Goal: Information Seeking & Learning: Learn about a topic

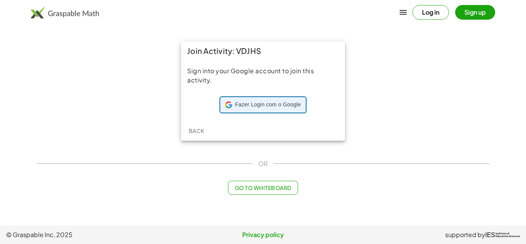
click at [245, 102] on span "Fazer Login com o Google" at bounding box center [268, 105] width 66 height 8
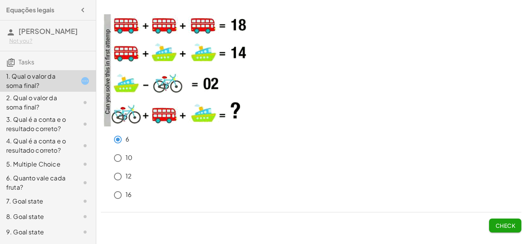
click at [227, 28] on img at bounding box center [178, 70] width 154 height 112
click at [510, 224] on span "Check" at bounding box center [505, 225] width 20 height 7
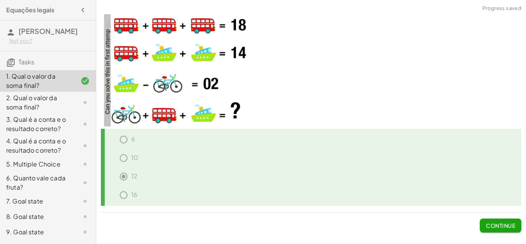
click at [508, 224] on span "Continue" at bounding box center [500, 225] width 29 height 7
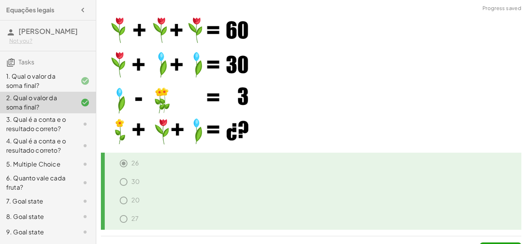
click at [46, 114] on div "3. Qual é a conta e o resultado correto?" at bounding box center [48, 124] width 96 height 22
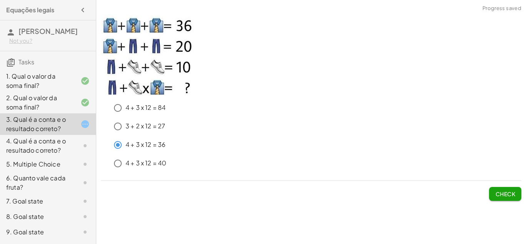
click at [508, 193] on span "Check" at bounding box center [505, 193] width 20 height 7
click at [498, 187] on button "Check" at bounding box center [505, 194] width 32 height 14
click at [507, 189] on button "Check" at bounding box center [505, 194] width 32 height 14
click at [512, 194] on span "Check" at bounding box center [505, 193] width 20 height 7
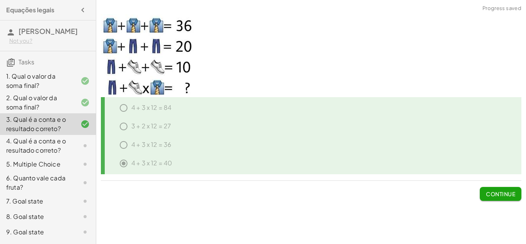
click at [81, 144] on icon at bounding box center [84, 145] width 9 height 9
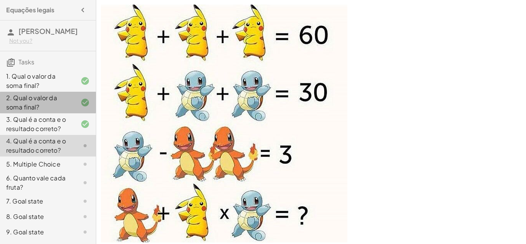
click at [71, 92] on div "2. Qual o valor da soma final?" at bounding box center [48, 103] width 96 height 22
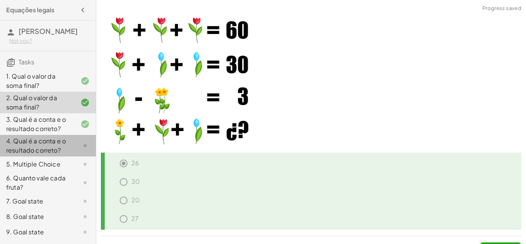
click at [68, 149] on div at bounding box center [79, 145] width 22 height 9
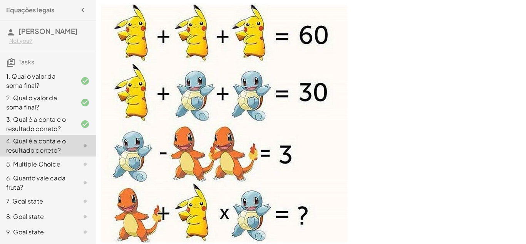
drag, startPoint x: 454, startPoint y: 162, endPoint x: 450, endPoint y: 74, distance: 88.6
click at [450, 74] on p at bounding box center [311, 125] width 420 height 240
click at [290, 218] on img at bounding box center [224, 124] width 246 height 238
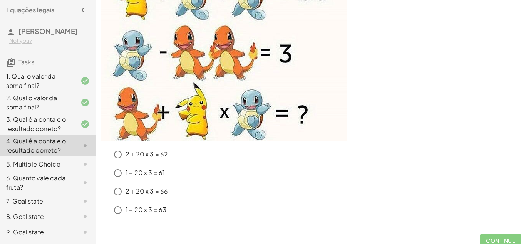
scroll to position [109, 0]
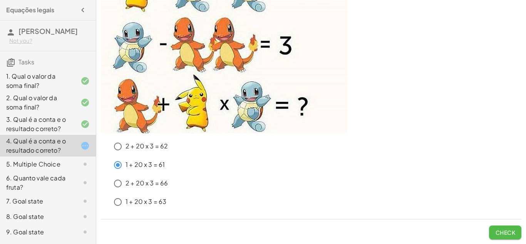
click at [508, 226] on button "Check" at bounding box center [505, 232] width 32 height 14
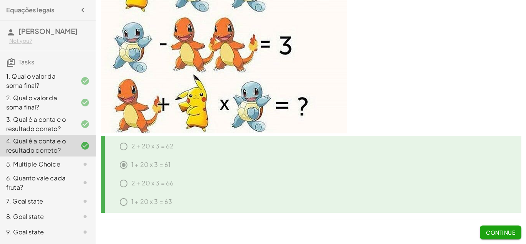
click at [65, 162] on div "5. Multiple Choice" at bounding box center [37, 163] width 62 height 9
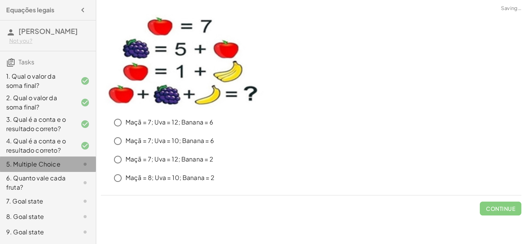
scroll to position [0, 0]
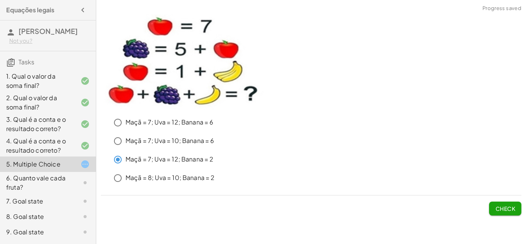
click at [485, 200] on div "Check" at bounding box center [311, 205] width 420 height 20
click at [490, 201] on button "Check" at bounding box center [505, 208] width 32 height 14
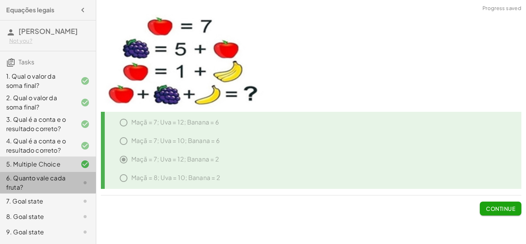
click at [82, 184] on icon at bounding box center [84, 182] width 9 height 9
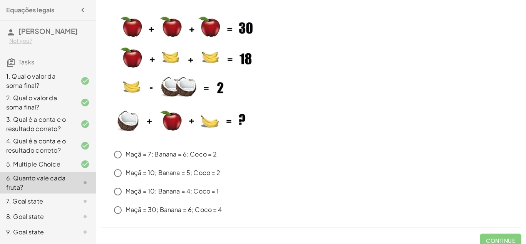
click at [127, 194] on p "Maçã = 10; Banana = 4; Coco = 1" at bounding box center [173, 191] width 94 height 9
click at [507, 234] on button "Check" at bounding box center [505, 240] width 32 height 14
click at [507, 242] on span "Check" at bounding box center [505, 240] width 20 height 7
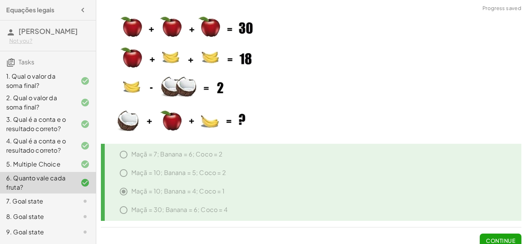
click at [62, 201] on div "7. Goal state" at bounding box center [37, 200] width 62 height 9
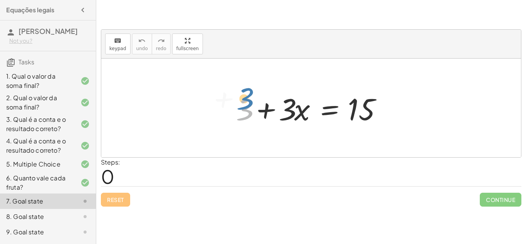
drag, startPoint x: 245, startPoint y: 113, endPoint x: 270, endPoint y: 70, distance: 50.2
click at [270, 70] on div "+ 3 + 3 + · 3 · x = 15" at bounding box center [311, 108] width 420 height 99
drag, startPoint x: 288, startPoint y: 104, endPoint x: 289, endPoint y: 87, distance: 16.6
click at [289, 87] on div "· 3 + 3 + · 3 · x = 15" at bounding box center [310, 108] width 173 height 44
drag, startPoint x: 247, startPoint y: 103, endPoint x: 291, endPoint y: 83, distance: 48.2
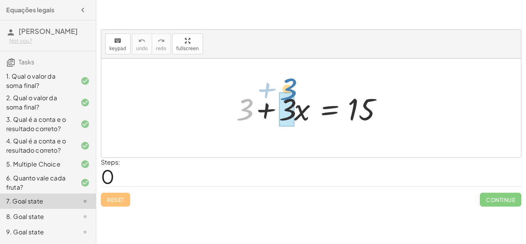
click at [291, 83] on div "+ 3 + 3 + · 3 · x = 15" at bounding box center [311, 108] width 420 height 99
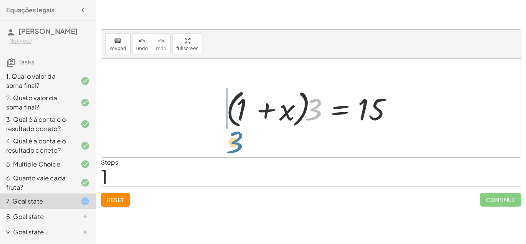
drag, startPoint x: 315, startPoint y: 115, endPoint x: 167, endPoint y: 157, distance: 154.0
click at [167, 157] on div "+ 3 + · 3 · x = 15 · 3 + 3 + x = 15 · ( 1 ) ·" at bounding box center [311, 108] width 420 height 99
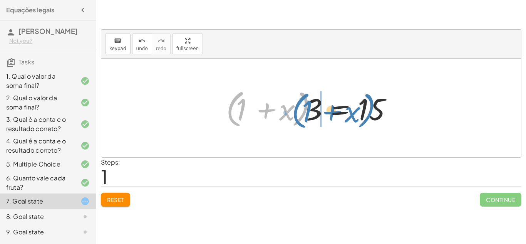
drag, startPoint x: 236, startPoint y: 111, endPoint x: 301, endPoint y: 115, distance: 65.2
click at [301, 115] on div at bounding box center [314, 108] width 184 height 44
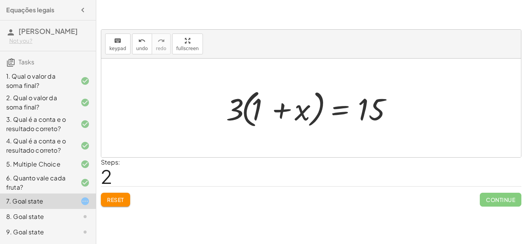
click at [107, 191] on div "Reset Continue" at bounding box center [311, 196] width 420 height 20
click at [112, 199] on span "Reset" at bounding box center [115, 199] width 17 height 7
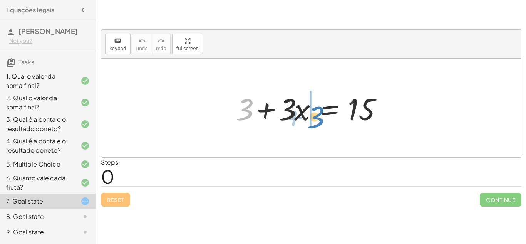
drag, startPoint x: 249, startPoint y: 118, endPoint x: 318, endPoint y: 122, distance: 69.4
click at [318, 122] on div at bounding box center [314, 108] width 164 height 40
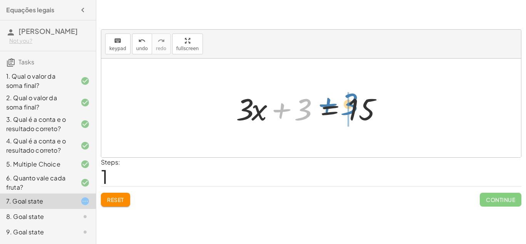
drag, startPoint x: 283, startPoint y: 111, endPoint x: 329, endPoint y: 107, distance: 46.4
click at [329, 107] on div at bounding box center [314, 108] width 164 height 40
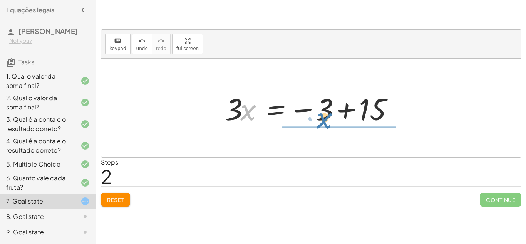
drag, startPoint x: 250, startPoint y: 114, endPoint x: 323, endPoint y: 122, distance: 73.6
click at [323, 122] on div at bounding box center [314, 108] width 186 height 40
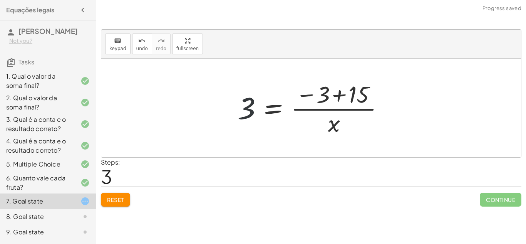
click at [250, 112] on div at bounding box center [314, 107] width 160 height 59
drag, startPoint x: 245, startPoint y: 110, endPoint x: 332, endPoint y: 97, distance: 87.9
click at [332, 97] on div at bounding box center [314, 107] width 160 height 59
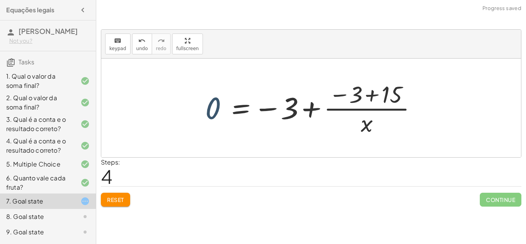
drag, startPoint x: 213, startPoint y: 112, endPoint x: 224, endPoint y: 92, distance: 23.3
click at [224, 92] on div at bounding box center [314, 107] width 226 height 59
drag, startPoint x: 218, startPoint y: 105, endPoint x: 292, endPoint y: 112, distance: 75.0
click at [292, 112] on div at bounding box center [314, 107] width 226 height 59
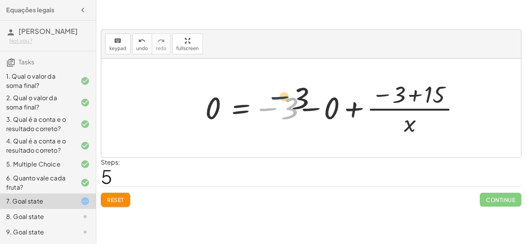
drag, startPoint x: 262, startPoint y: 107, endPoint x: 372, endPoint y: 50, distance: 124.0
click at [372, 50] on div "keyboard keypad undo undo redo redo fullscreen + 3 + · 3 · x = 15 + · 3 · x + 3…" at bounding box center [311, 93] width 420 height 127
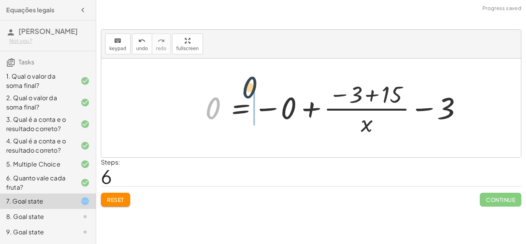
drag, startPoint x: 206, startPoint y: 109, endPoint x: 301, endPoint y: 84, distance: 98.2
drag, startPoint x: 210, startPoint y: 99, endPoint x: 348, endPoint y: 84, distance: 139.0
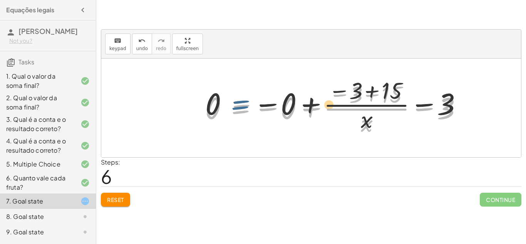
drag, startPoint x: 225, startPoint y: 108, endPoint x: 225, endPoint y: 103, distance: 5.0
click at [225, 103] on div at bounding box center [335, 107] width 268 height 59
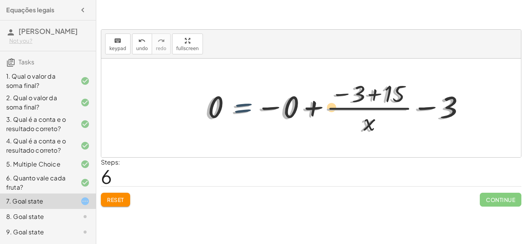
drag, startPoint x: 225, startPoint y: 103, endPoint x: 263, endPoint y: 89, distance: 40.6
click at [263, 89] on div at bounding box center [335, 107] width 268 height 59
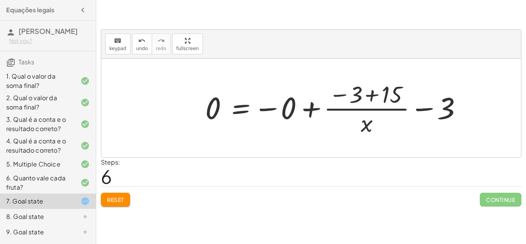
click at [231, 140] on div at bounding box center [311, 108] width 420 height 99
click at [109, 200] on span "Reset" at bounding box center [115, 199] width 17 height 7
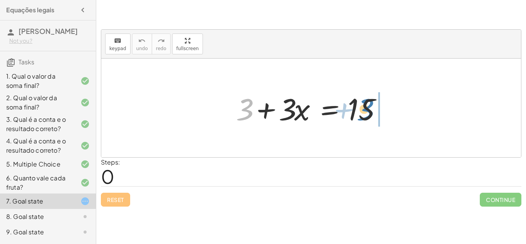
drag, startPoint x: 246, startPoint y: 112, endPoint x: 368, endPoint y: 114, distance: 122.4
click at [368, 114] on div at bounding box center [314, 108] width 164 height 40
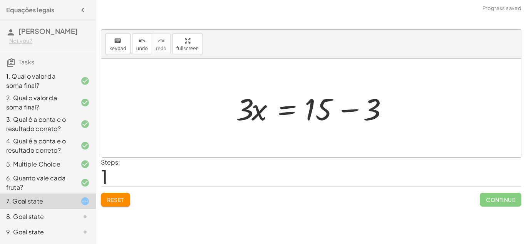
click at [112, 198] on span "Reset" at bounding box center [115, 199] width 17 height 7
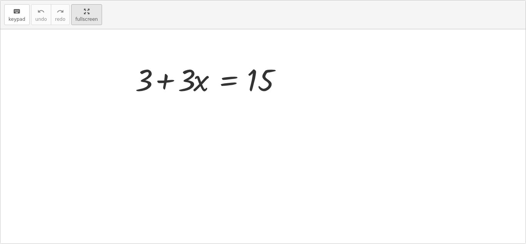
click at [180, 75] on div "keyboard keypad undo undo redo redo fullscreen + 3 + · 3 · x = 15 ×" at bounding box center [262, 121] width 525 height 243
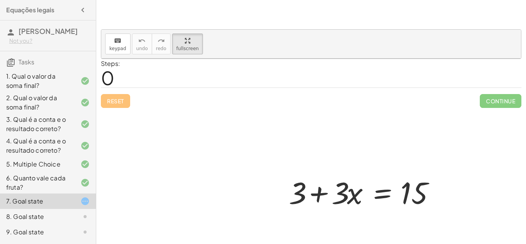
click at [505, 100] on div at bounding box center [311, 169] width 420 height 220
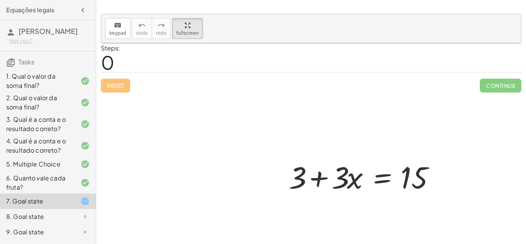
scroll to position [35, 0]
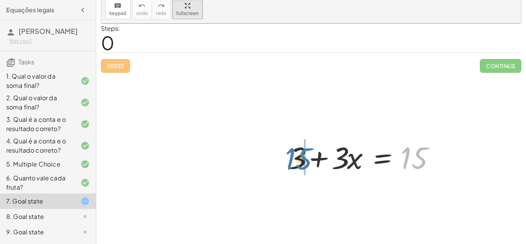
drag, startPoint x: 416, startPoint y: 145, endPoint x: 301, endPoint y: 146, distance: 114.7
click at [301, 146] on div at bounding box center [367, 157] width 164 height 40
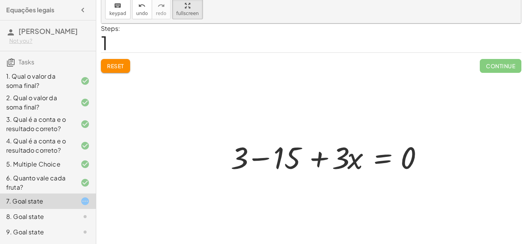
click at [119, 57] on div at bounding box center [311, 133] width 420 height 220
click at [121, 62] on div at bounding box center [311, 133] width 420 height 220
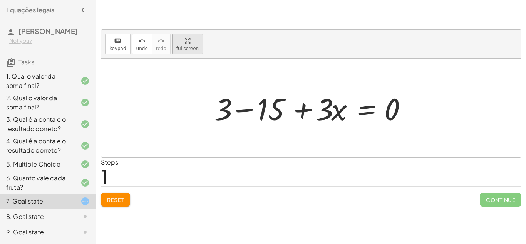
click at [179, 11] on div "keyboard keypad undo undo redo redo fullscreen + 3 + · 3 · x = 15 + 3 + · 3 · x…" at bounding box center [311, 110] width 430 height 201
click at [120, 199] on span "Reset" at bounding box center [115, 199] width 17 height 7
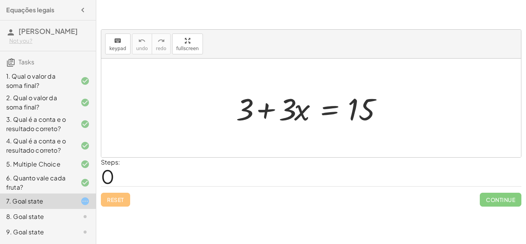
click at [422, 200] on div "Reset Continue" at bounding box center [311, 196] width 420 height 20
drag, startPoint x: 247, startPoint y: 100, endPoint x: 291, endPoint y: 100, distance: 44.3
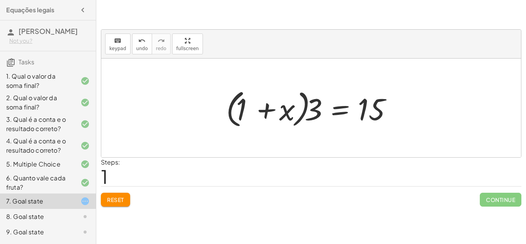
click at [259, 125] on div at bounding box center [314, 108] width 184 height 44
click at [253, 101] on div at bounding box center [314, 108] width 184 height 44
click at [253, 102] on div at bounding box center [314, 108] width 184 height 44
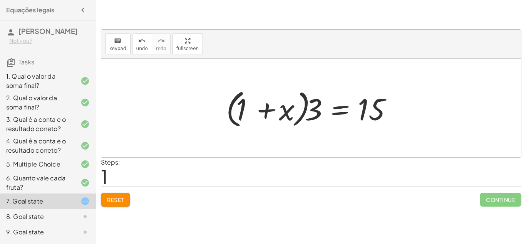
click at [253, 102] on div at bounding box center [314, 108] width 184 height 44
click at [260, 100] on div at bounding box center [314, 108] width 184 height 44
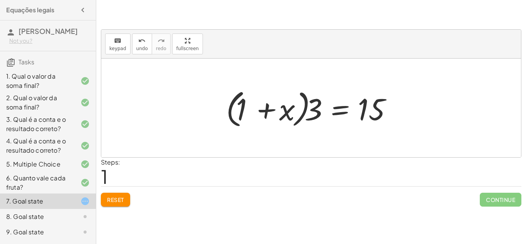
click at [260, 100] on div at bounding box center [314, 108] width 184 height 44
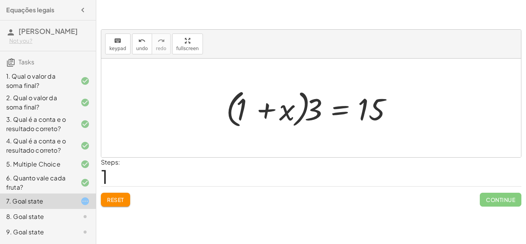
click at [260, 100] on div at bounding box center [314, 108] width 184 height 44
drag, startPoint x: 376, startPoint y: 112, endPoint x: 238, endPoint y: 120, distance: 138.4
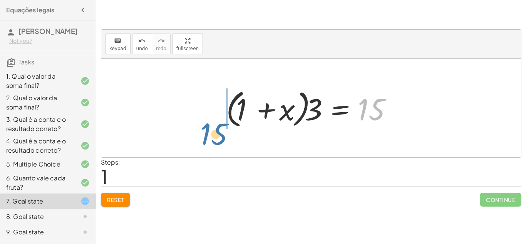
click at [238, 120] on div at bounding box center [314, 108] width 184 height 44
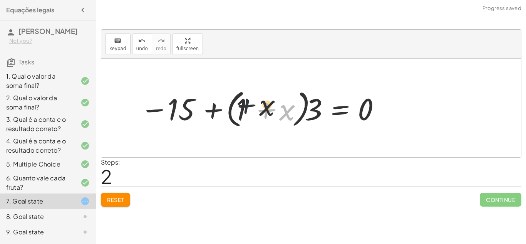
drag, startPoint x: 278, startPoint y: 101, endPoint x: 215, endPoint y: 99, distance: 62.8
click at [215, 99] on div at bounding box center [260, 108] width 249 height 44
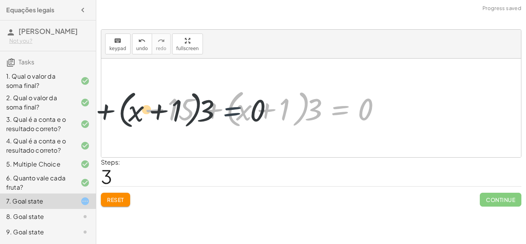
drag, startPoint x: 320, startPoint y: 107, endPoint x: 179, endPoint y: 114, distance: 141.1
click at [179, 114] on div at bounding box center [260, 108] width 249 height 44
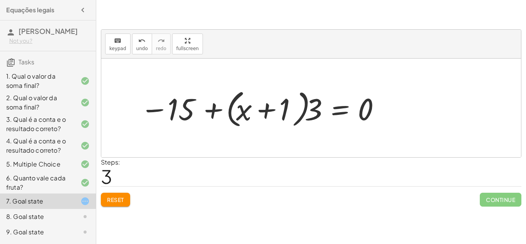
click at [117, 198] on span "Reset" at bounding box center [115, 199] width 17 height 7
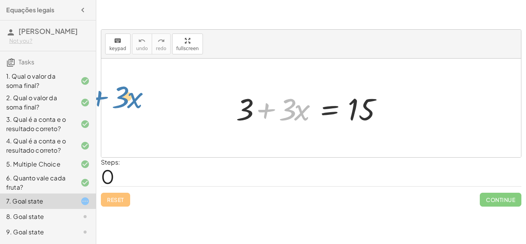
drag, startPoint x: 266, startPoint y: 114, endPoint x: 105, endPoint y: 100, distance: 161.9
click at [105, 100] on div "+ · 3 · x + 3 + · 3 · x = 15" at bounding box center [311, 108] width 420 height 99
click at [299, 99] on div at bounding box center [314, 108] width 164 height 40
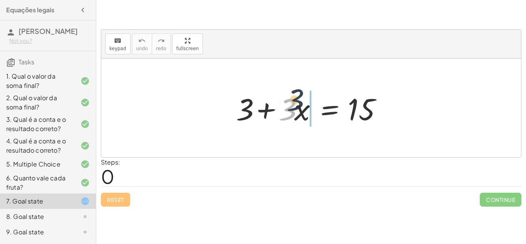
drag, startPoint x: 288, startPoint y: 109, endPoint x: 308, endPoint y: 92, distance: 25.1
click at [308, 92] on div at bounding box center [314, 108] width 164 height 40
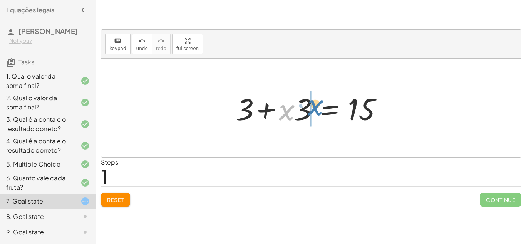
drag, startPoint x: 288, startPoint y: 113, endPoint x: 315, endPoint y: 107, distance: 28.3
click at [315, 107] on div at bounding box center [314, 108] width 164 height 40
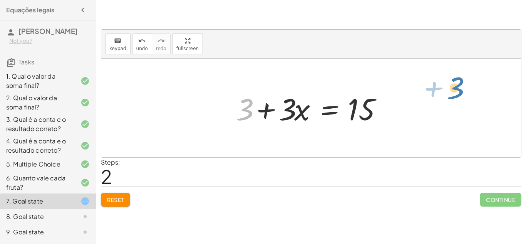
drag, startPoint x: 251, startPoint y: 110, endPoint x: 277, endPoint y: 24, distance: 89.8
click at [277, 24] on div "keyboard keypad undo undo redo redo fullscreen + 3 + · 3 · x = 15 + 3 + · x · 3…" at bounding box center [311, 110] width 430 height 201
click at [254, 103] on div at bounding box center [314, 108] width 164 height 40
drag, startPoint x: 286, startPoint y: 109, endPoint x: 279, endPoint y: 97, distance: 12.9
click at [279, 97] on div at bounding box center [314, 108] width 164 height 40
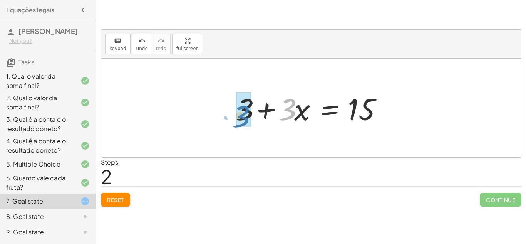
drag, startPoint x: 284, startPoint y: 102, endPoint x: 237, endPoint y: 109, distance: 47.1
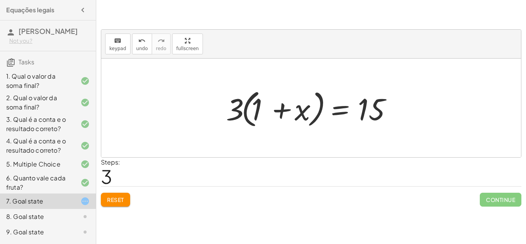
click at [122, 199] on span "Reset" at bounding box center [115, 199] width 17 height 7
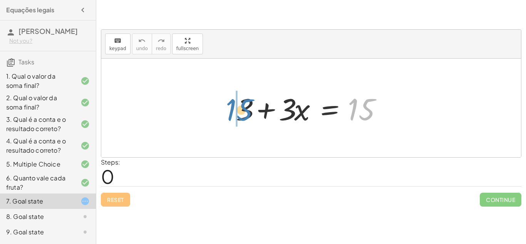
drag, startPoint x: 359, startPoint y: 108, endPoint x: 238, endPoint y: 109, distance: 121.7
click at [238, 109] on div at bounding box center [314, 108] width 164 height 40
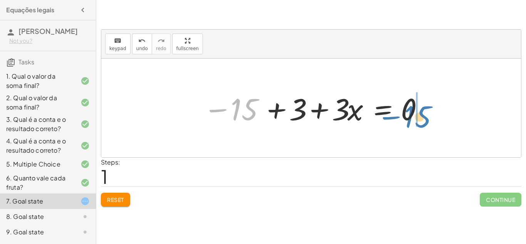
drag, startPoint x: 222, startPoint y: 110, endPoint x: 390, endPoint y: 111, distance: 167.9
click at [390, 111] on div at bounding box center [313, 108] width 229 height 40
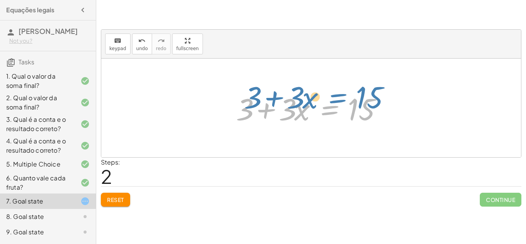
drag, startPoint x: 334, startPoint y: 106, endPoint x: 342, endPoint y: 96, distance: 12.9
click at [342, 96] on div at bounding box center [314, 108] width 164 height 40
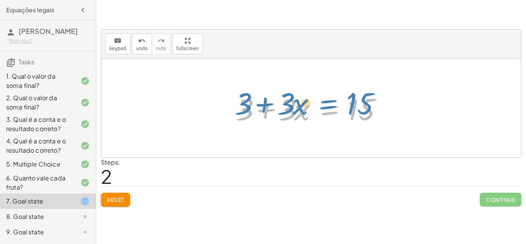
drag, startPoint x: 333, startPoint y: 102, endPoint x: 331, endPoint y: 96, distance: 6.0
click at [331, 96] on div at bounding box center [314, 108] width 164 height 40
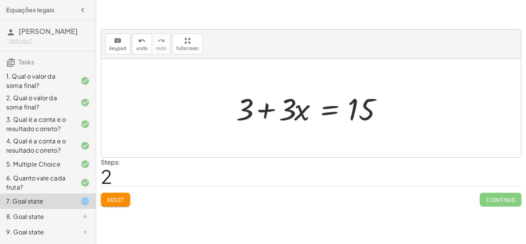
click at [65, 214] on div "8. Goal state" at bounding box center [37, 216] width 62 height 9
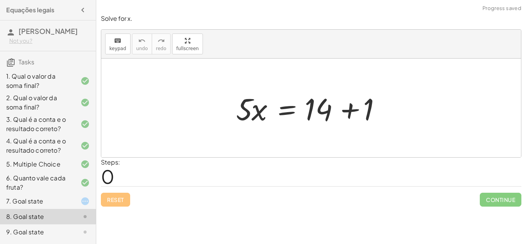
click at [65, 214] on div "8. Goal state" at bounding box center [37, 216] width 62 height 9
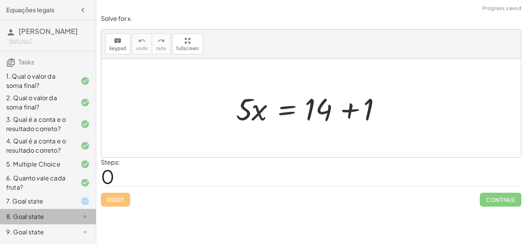
click at [65, 214] on div "8. Goal state" at bounding box center [37, 216] width 62 height 9
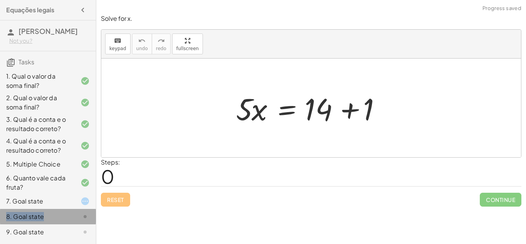
click at [65, 214] on div "8. Goal state" at bounding box center [37, 216] width 62 height 9
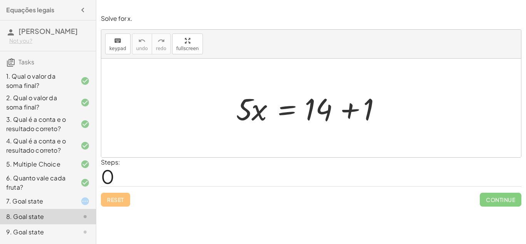
click at [116, 198] on div "Reset Continue" at bounding box center [311, 196] width 420 height 20
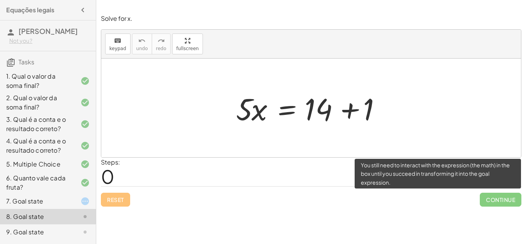
click at [513, 200] on span "Continue" at bounding box center [501, 199] width 42 height 14
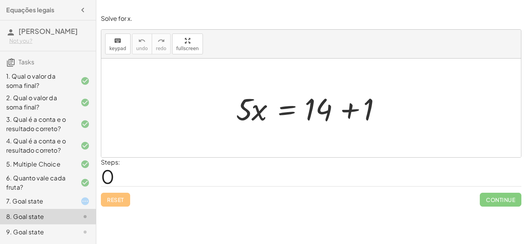
click at [356, 115] on div at bounding box center [314, 108] width 164 height 40
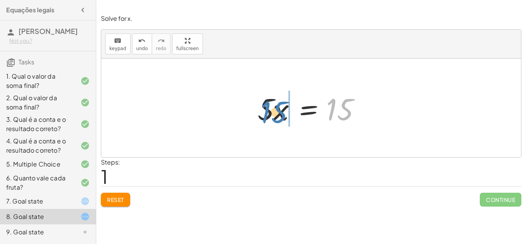
drag, startPoint x: 343, startPoint y: 113, endPoint x: 275, endPoint y: 116, distance: 68.2
click at [275, 116] on div at bounding box center [314, 108] width 121 height 40
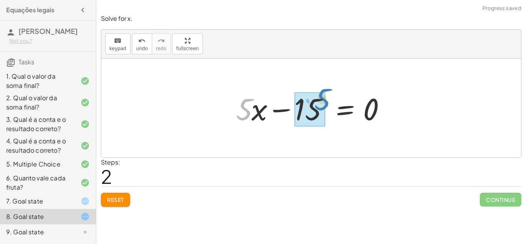
drag, startPoint x: 245, startPoint y: 104, endPoint x: 321, endPoint y: 97, distance: 77.0
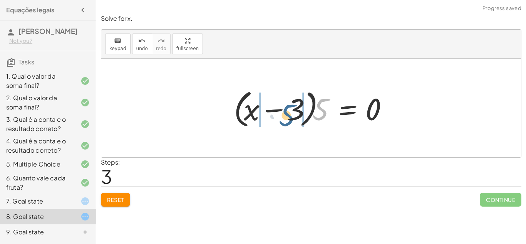
drag, startPoint x: 321, startPoint y: 97, endPoint x: 285, endPoint y: 104, distance: 37.3
click at [285, 104] on div at bounding box center [314, 108] width 168 height 44
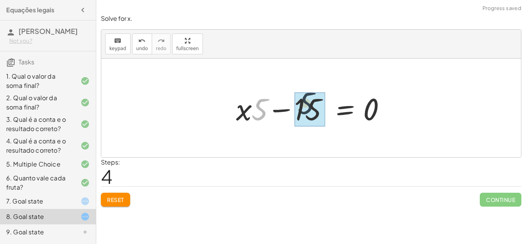
drag, startPoint x: 258, startPoint y: 105, endPoint x: 327, endPoint y: 97, distance: 69.4
click at [327, 97] on div at bounding box center [314, 108] width 164 height 40
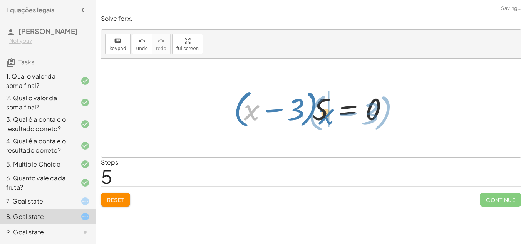
drag, startPoint x: 253, startPoint y: 105, endPoint x: 317, endPoint y: 105, distance: 63.9
click at [317, 105] on div at bounding box center [314, 108] width 168 height 44
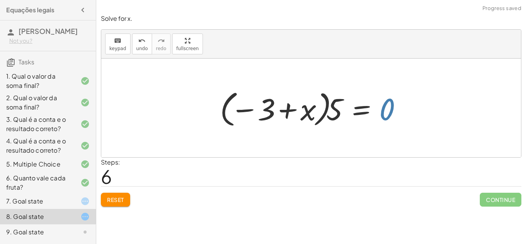
click at [392, 114] on div at bounding box center [314, 108] width 196 height 43
drag, startPoint x: 392, startPoint y: 114, endPoint x: 311, endPoint y: 117, distance: 81.3
click at [311, 117] on div at bounding box center [314, 108] width 196 height 43
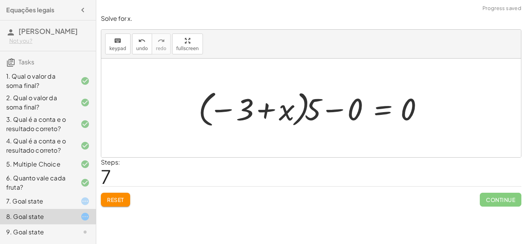
click at [131, 196] on div "Reset Continue" at bounding box center [311, 196] width 420 height 20
click at [119, 197] on span "Reset" at bounding box center [115, 199] width 17 height 7
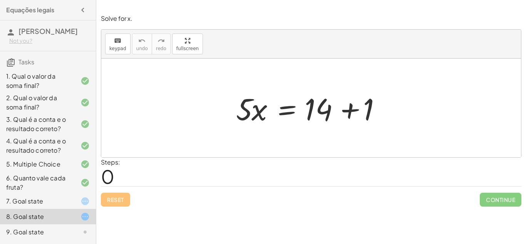
click at [83, 201] on icon at bounding box center [84, 200] width 9 height 9
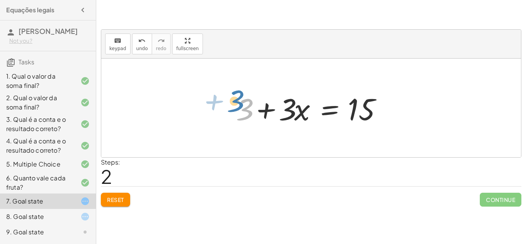
drag, startPoint x: 248, startPoint y: 109, endPoint x: 238, endPoint y: 101, distance: 12.6
click at [238, 101] on div at bounding box center [314, 108] width 164 height 40
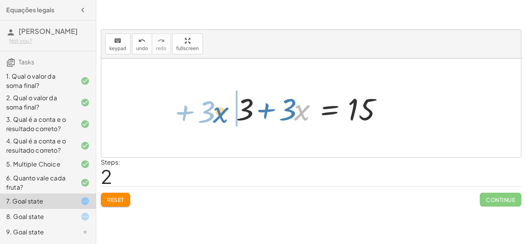
drag, startPoint x: 304, startPoint y: 111, endPoint x: 222, endPoint y: 114, distance: 82.0
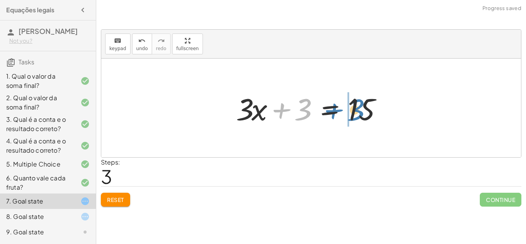
drag, startPoint x: 305, startPoint y: 105, endPoint x: 355, endPoint y: 102, distance: 49.7
click at [355, 102] on div at bounding box center [314, 108] width 164 height 40
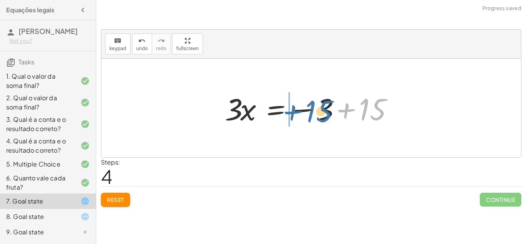
drag, startPoint x: 375, startPoint y: 105, endPoint x: 305, endPoint y: 102, distance: 70.1
click at [305, 102] on div at bounding box center [314, 108] width 186 height 40
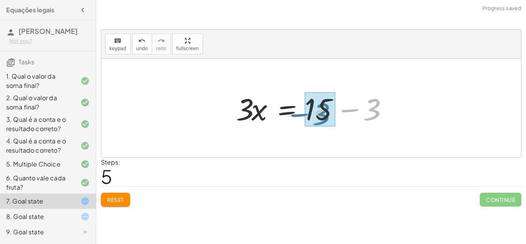
drag, startPoint x: 375, startPoint y: 103, endPoint x: 324, endPoint y: 107, distance: 50.6
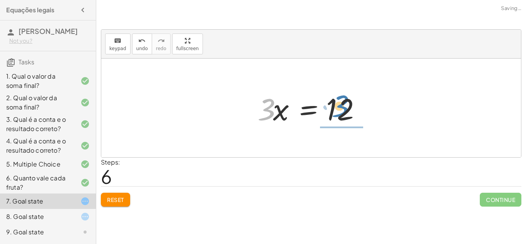
drag, startPoint x: 268, startPoint y: 113, endPoint x: 341, endPoint y: 110, distance: 74.0
click at [341, 110] on div at bounding box center [314, 108] width 121 height 40
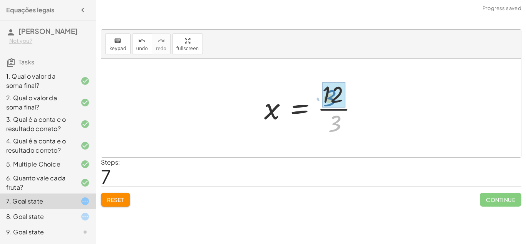
drag, startPoint x: 336, startPoint y: 123, endPoint x: 332, endPoint y: 97, distance: 26.6
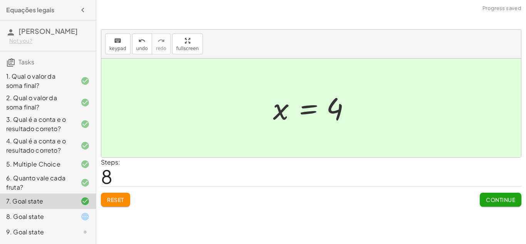
click at [492, 199] on span "Continue" at bounding box center [500, 199] width 29 height 7
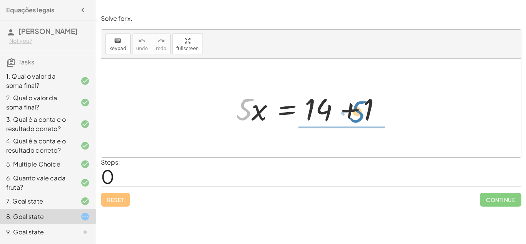
drag, startPoint x: 249, startPoint y: 104, endPoint x: 363, endPoint y: 107, distance: 114.8
click at [363, 107] on div at bounding box center [314, 108] width 164 height 40
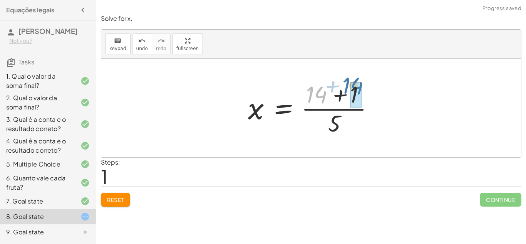
drag, startPoint x: 317, startPoint y: 92, endPoint x: 354, endPoint y: 87, distance: 36.9
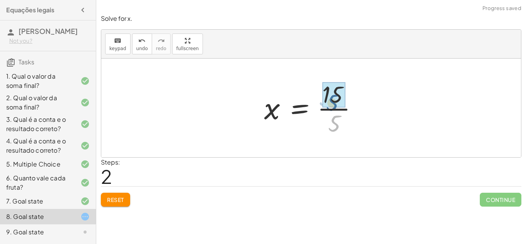
drag, startPoint x: 333, startPoint y: 123, endPoint x: 331, endPoint y: 102, distance: 21.3
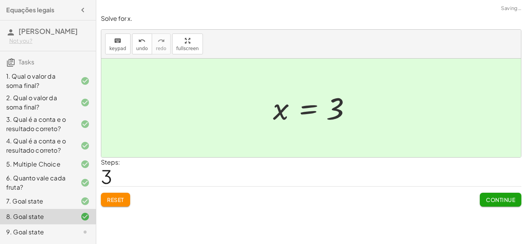
click at [491, 197] on span "Continue" at bounding box center [500, 199] width 29 height 7
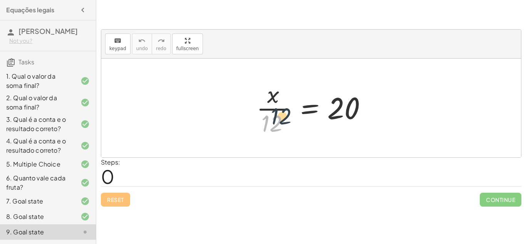
drag, startPoint x: 263, startPoint y: 121, endPoint x: 278, endPoint y: 112, distance: 17.5
click at [278, 112] on div at bounding box center [314, 107] width 123 height 59
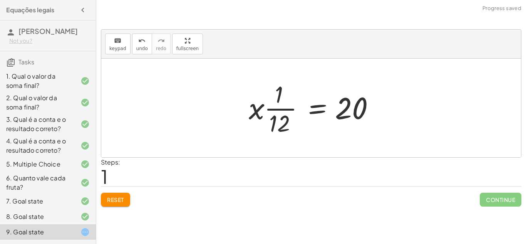
click at [116, 198] on span "Reset" at bounding box center [115, 199] width 17 height 7
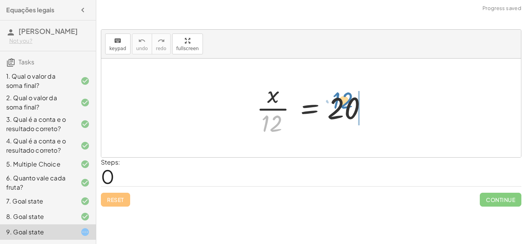
drag, startPoint x: 269, startPoint y: 120, endPoint x: 340, endPoint y: 98, distance: 74.5
click at [340, 98] on div at bounding box center [314, 107] width 123 height 59
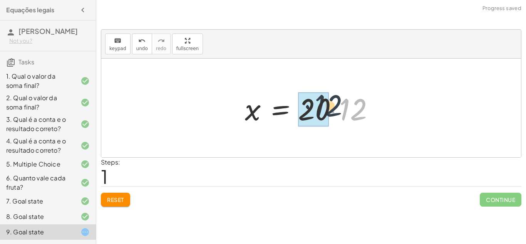
drag, startPoint x: 349, startPoint y: 107, endPoint x: 304, endPoint y: 106, distance: 45.1
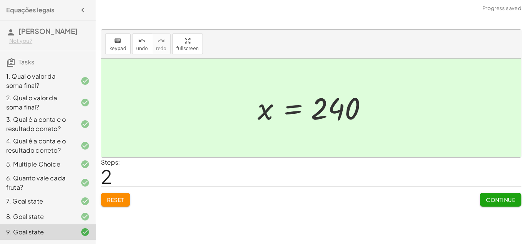
click at [504, 199] on span "Continue" at bounding box center [500, 199] width 29 height 7
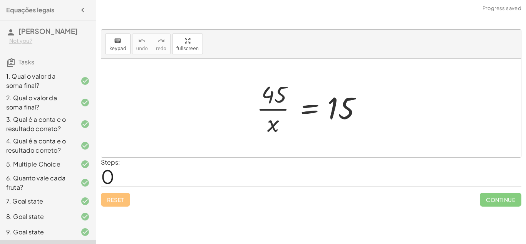
click at [60, 212] on div "8. Goal state" at bounding box center [37, 216] width 62 height 9
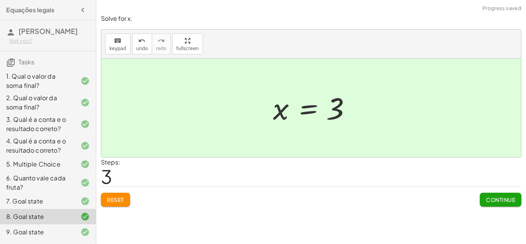
click at [67, 236] on div "9. Goal state" at bounding box center [37, 231] width 62 height 9
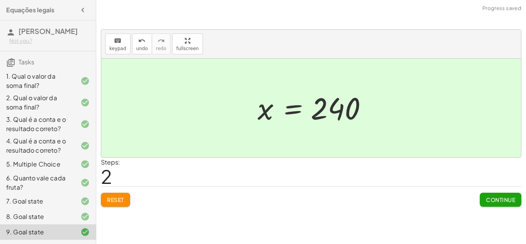
scroll to position [11, 0]
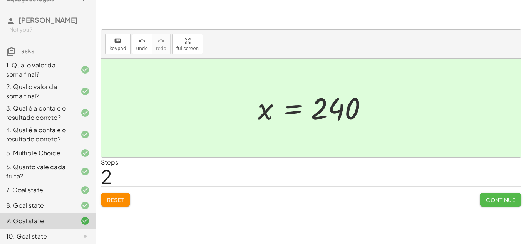
click at [489, 196] on span "Continue" at bounding box center [500, 199] width 29 height 7
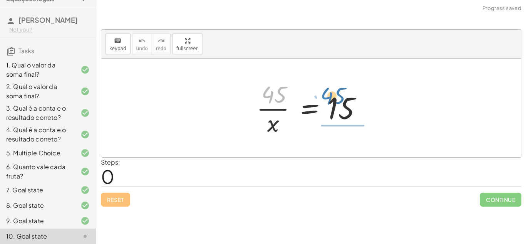
drag, startPoint x: 271, startPoint y: 96, endPoint x: 333, endPoint y: 104, distance: 62.1
click at [333, 104] on div at bounding box center [314, 107] width 123 height 59
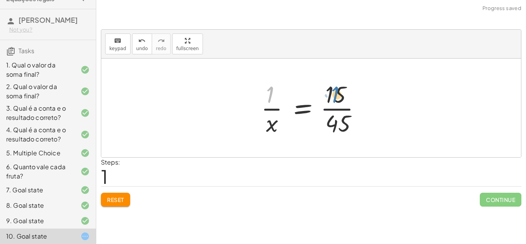
drag, startPoint x: 267, startPoint y: 91, endPoint x: 335, endPoint y: 93, distance: 67.8
click at [335, 93] on div at bounding box center [314, 107] width 114 height 59
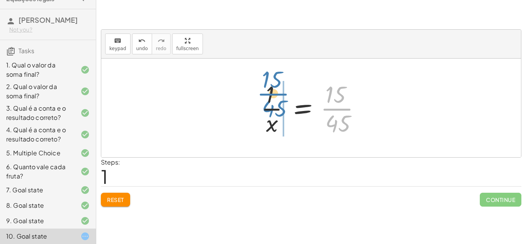
drag, startPoint x: 345, startPoint y: 107, endPoint x: 280, endPoint y: 92, distance: 66.0
click at [280, 92] on div at bounding box center [314, 107] width 114 height 59
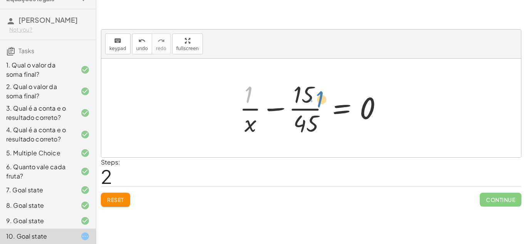
drag, startPoint x: 248, startPoint y: 95, endPoint x: 322, endPoint y: 99, distance: 74.1
click at [322, 99] on div at bounding box center [314, 107] width 157 height 59
click at [119, 196] on span "Reset" at bounding box center [115, 199] width 17 height 7
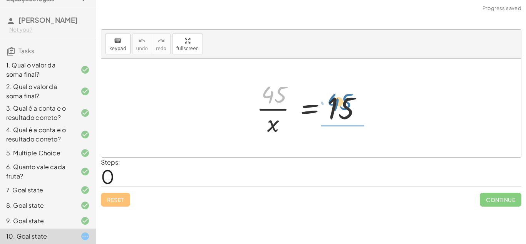
drag, startPoint x: 279, startPoint y: 95, endPoint x: 352, endPoint y: 117, distance: 76.3
click at [352, 117] on div at bounding box center [314, 107] width 123 height 59
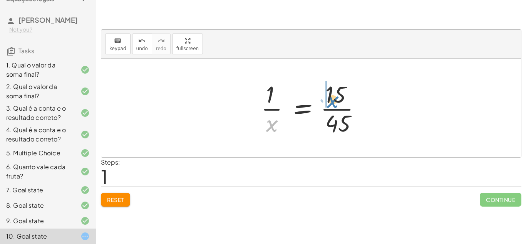
drag, startPoint x: 273, startPoint y: 120, endPoint x: 337, endPoint y: 96, distance: 68.6
click at [337, 96] on div at bounding box center [314, 107] width 114 height 59
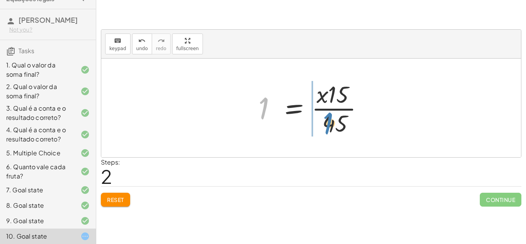
drag, startPoint x: 263, startPoint y: 104, endPoint x: 327, endPoint y: 119, distance: 66.1
click at [327, 119] on div at bounding box center [313, 107] width 119 height 59
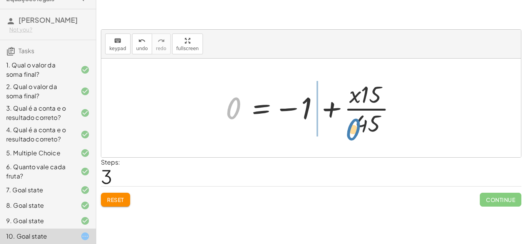
drag, startPoint x: 238, startPoint y: 101, endPoint x: 355, endPoint y: 120, distance: 118.6
click at [355, 120] on div at bounding box center [314, 107] width 184 height 59
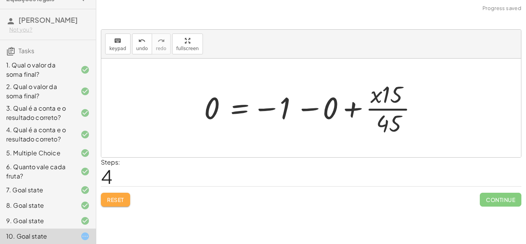
click at [123, 195] on button "Reset" at bounding box center [115, 199] width 29 height 14
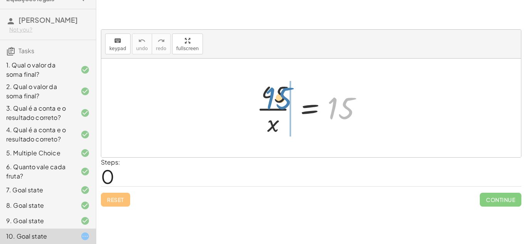
drag, startPoint x: 340, startPoint y: 109, endPoint x: 273, endPoint y: 100, distance: 67.2
click at [273, 100] on div at bounding box center [314, 107] width 123 height 59
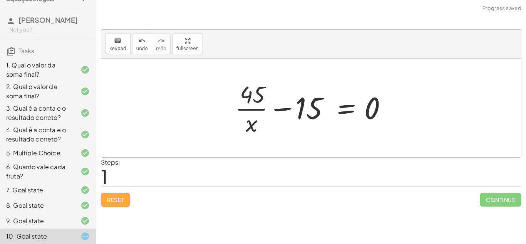
click at [127, 194] on button "Reset" at bounding box center [115, 199] width 29 height 14
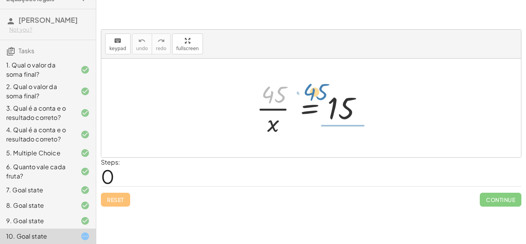
drag, startPoint x: 270, startPoint y: 92, endPoint x: 311, endPoint y: 90, distance: 41.3
click at [311, 90] on div at bounding box center [314, 107] width 123 height 59
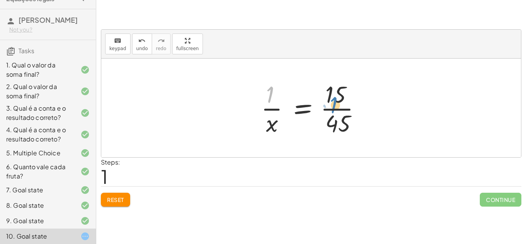
drag, startPoint x: 269, startPoint y: 94, endPoint x: 332, endPoint y: 101, distance: 63.6
click at [332, 101] on div at bounding box center [314, 107] width 114 height 59
drag, startPoint x: 271, startPoint y: 92, endPoint x: 328, endPoint y: 122, distance: 64.2
click at [328, 122] on div at bounding box center [314, 107] width 114 height 59
drag, startPoint x: 269, startPoint y: 93, endPoint x: 345, endPoint y: 122, distance: 80.9
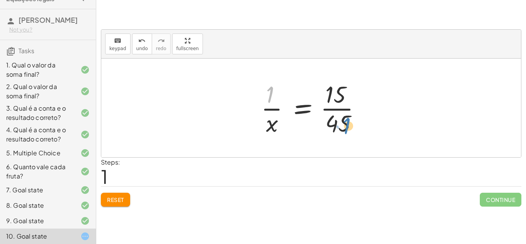
click at [345, 122] on div at bounding box center [314, 107] width 114 height 59
drag, startPoint x: 271, startPoint y: 87, endPoint x: 337, endPoint y: 87, distance: 66.6
click at [337, 87] on div at bounding box center [314, 107] width 114 height 59
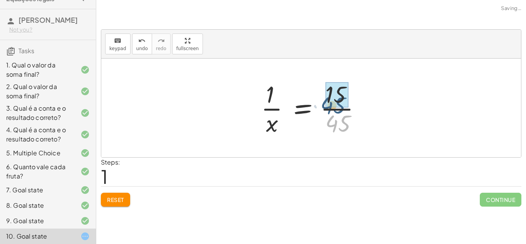
drag, startPoint x: 343, startPoint y: 127, endPoint x: 338, endPoint y: 107, distance: 21.0
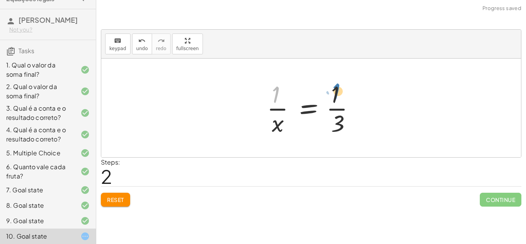
drag, startPoint x: 273, startPoint y: 92, endPoint x: 333, endPoint y: 90, distance: 60.1
click at [333, 90] on div at bounding box center [314, 107] width 102 height 59
click at [334, 92] on div at bounding box center [314, 107] width 102 height 59
drag, startPoint x: 340, startPoint y: 121, endPoint x: 336, endPoint y: 94, distance: 27.2
click at [336, 94] on div at bounding box center [314, 107] width 102 height 59
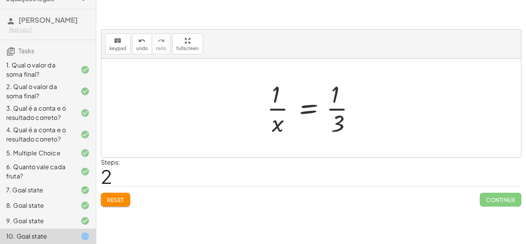
click at [310, 80] on div at bounding box center [314, 107] width 102 height 59
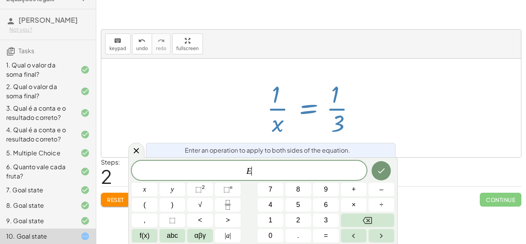
scroll to position [0, 0]
click at [278, 99] on div at bounding box center [314, 107] width 102 height 59
click at [133, 150] on icon at bounding box center [136, 150] width 9 height 9
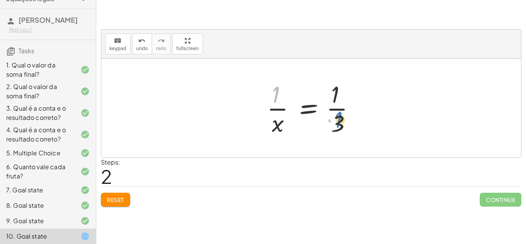
drag, startPoint x: 273, startPoint y: 99, endPoint x: 336, endPoint y: 124, distance: 67.6
click at [336, 124] on div at bounding box center [314, 107] width 102 height 59
drag, startPoint x: 336, startPoint y: 124, endPoint x: 331, endPoint y: 97, distance: 27.0
click at [331, 97] on div at bounding box center [314, 107] width 102 height 59
click at [341, 117] on div at bounding box center [314, 107] width 102 height 59
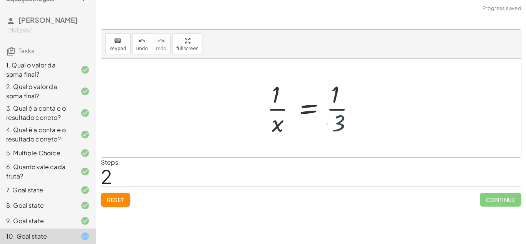
click at [341, 117] on div at bounding box center [314, 107] width 102 height 59
drag, startPoint x: 275, startPoint y: 96, endPoint x: 336, endPoint y: 120, distance: 65.6
click at [336, 120] on div at bounding box center [314, 107] width 102 height 59
drag, startPoint x: 336, startPoint y: 121, endPoint x: 334, endPoint y: 97, distance: 23.6
click at [334, 97] on div at bounding box center [314, 107] width 102 height 59
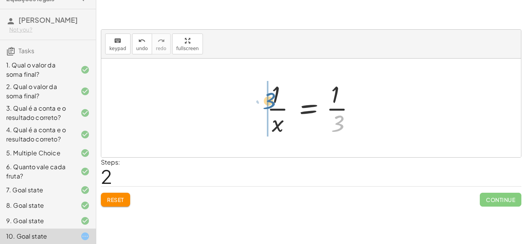
drag, startPoint x: 335, startPoint y: 127, endPoint x: 267, endPoint y: 104, distance: 72.0
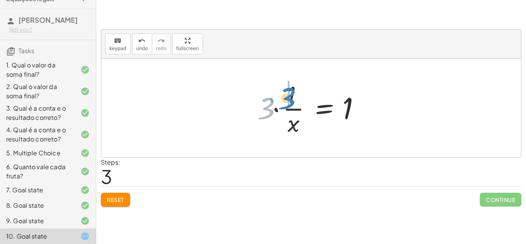
drag, startPoint x: 275, startPoint y: 102, endPoint x: 290, endPoint y: 100, distance: 14.7
click at [290, 100] on div at bounding box center [314, 107] width 122 height 59
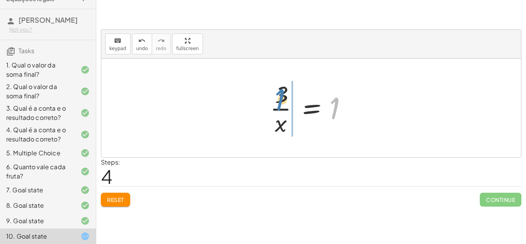
drag, startPoint x: 332, startPoint y: 108, endPoint x: 276, endPoint y: 97, distance: 56.9
click at [276, 97] on div at bounding box center [314, 107] width 96 height 59
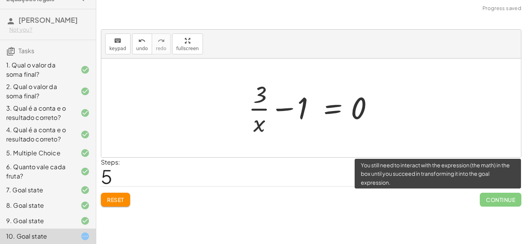
click at [500, 199] on span "Continue" at bounding box center [501, 199] width 42 height 14
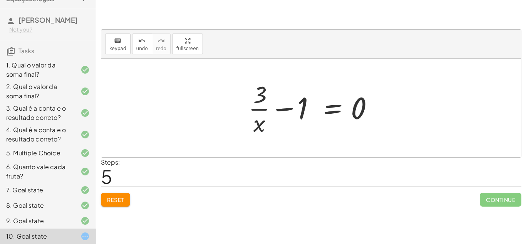
click at [123, 189] on div "Reset Continue" at bounding box center [311, 196] width 420 height 20
click at [124, 200] on span "Reset" at bounding box center [115, 199] width 17 height 7
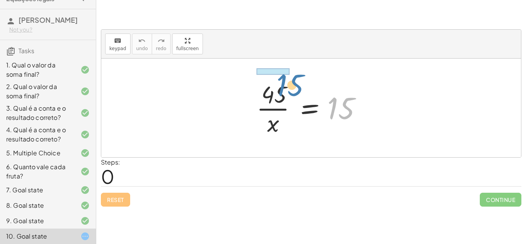
drag, startPoint x: 340, startPoint y: 110, endPoint x: 268, endPoint y: 79, distance: 78.8
click at [268, 79] on div at bounding box center [314, 107] width 123 height 59
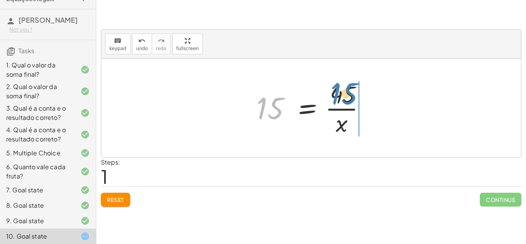
drag, startPoint x: 275, startPoint y: 115, endPoint x: 349, endPoint y: 101, distance: 75.7
click at [349, 101] on div at bounding box center [314, 107] width 123 height 59
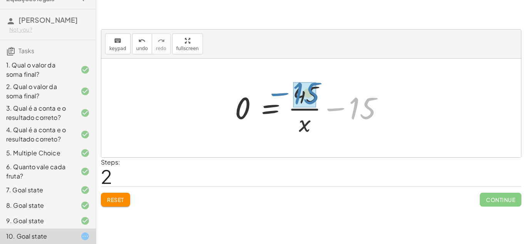
drag, startPoint x: 353, startPoint y: 115, endPoint x: 296, endPoint y: 102, distance: 58.6
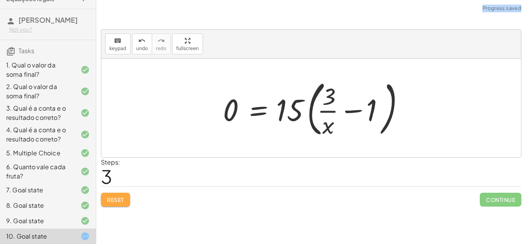
click at [123, 201] on span "Reset" at bounding box center [115, 199] width 17 height 7
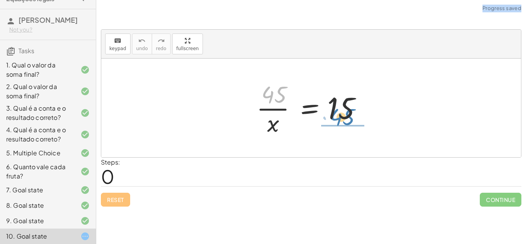
drag, startPoint x: 278, startPoint y: 94, endPoint x: 347, endPoint y: 116, distance: 72.1
click at [347, 116] on div at bounding box center [314, 107] width 123 height 59
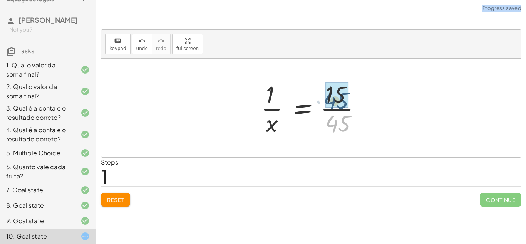
drag, startPoint x: 342, startPoint y: 118, endPoint x: 340, endPoint y: 95, distance: 23.2
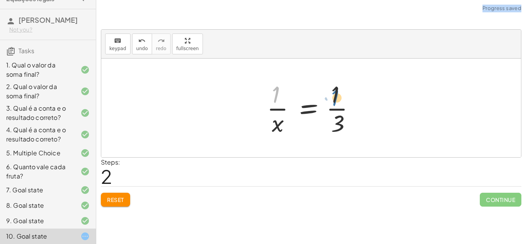
drag, startPoint x: 275, startPoint y: 97, endPoint x: 337, endPoint y: 102, distance: 62.6
click at [337, 102] on div at bounding box center [314, 107] width 102 height 59
drag, startPoint x: 343, startPoint y: 124, endPoint x: 281, endPoint y: 94, distance: 69.0
click at [281, 94] on div at bounding box center [314, 107] width 102 height 59
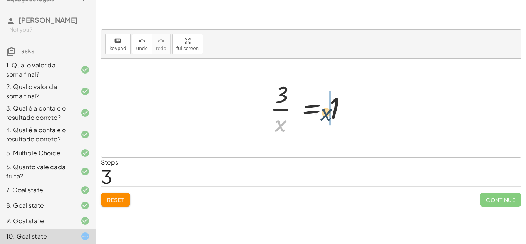
drag, startPoint x: 276, startPoint y: 121, endPoint x: 340, endPoint y: 105, distance: 65.1
click at [340, 105] on div at bounding box center [314, 107] width 96 height 59
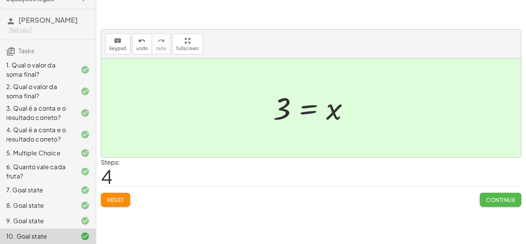
click at [494, 201] on span "Continue" at bounding box center [500, 199] width 29 height 7
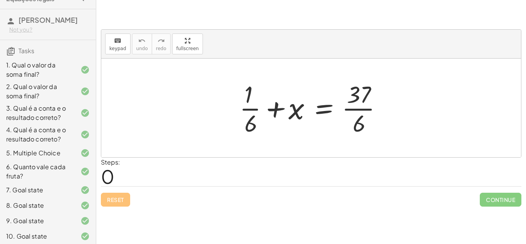
click at [198, 243] on div "6 10 12 16 Continue 26 30 20 27 Continue 4 + 3 x 12 = 84 3 + 2 x 12 = 27 4 + 3 …" at bounding box center [311, 122] width 430 height 244
click at [177, 220] on div "6 10 12 16 Continue 26 30 20 27 Continue 4 + 3 x 12 = 84 3 + 2 x 12 = 27 4 + 3 …" at bounding box center [311, 122] width 430 height 244
click at [37, 234] on div "10. Goal state" at bounding box center [37, 235] width 62 height 9
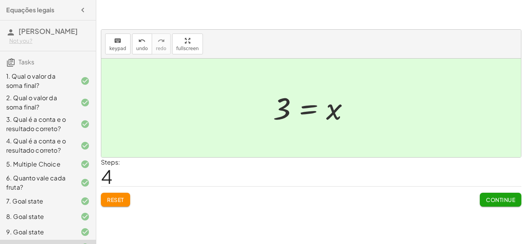
scroll to position [11, 0]
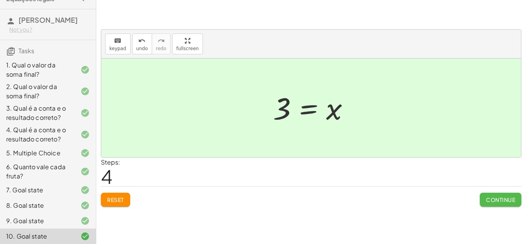
click at [499, 197] on span "Continue" at bounding box center [500, 199] width 29 height 7
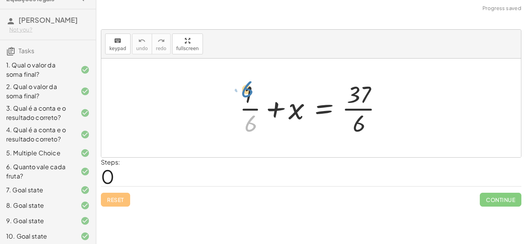
drag, startPoint x: 251, startPoint y: 123, endPoint x: 248, endPoint y: 93, distance: 29.8
click at [248, 93] on div at bounding box center [314, 107] width 157 height 59
drag, startPoint x: 247, startPoint y: 95, endPoint x: 251, endPoint y: 117, distance: 23.0
drag, startPoint x: 360, startPoint y: 119, endPoint x: 358, endPoint y: 88, distance: 31.6
click at [358, 88] on div at bounding box center [314, 107] width 157 height 59
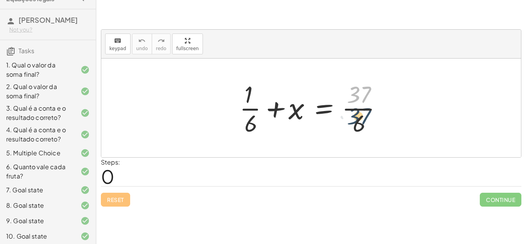
drag, startPoint x: 358, startPoint y: 88, endPoint x: 359, endPoint y: 118, distance: 30.4
click at [359, 118] on div at bounding box center [314, 107] width 157 height 59
drag, startPoint x: 248, startPoint y: 126, endPoint x: 365, endPoint y: 89, distance: 123.1
click at [365, 89] on div at bounding box center [314, 107] width 157 height 59
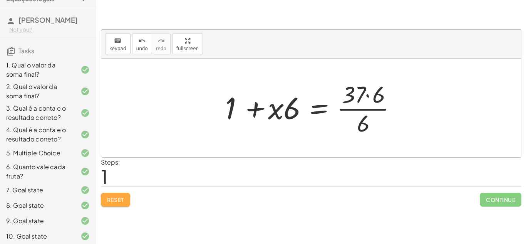
click at [110, 201] on span "Reset" at bounding box center [115, 199] width 17 height 7
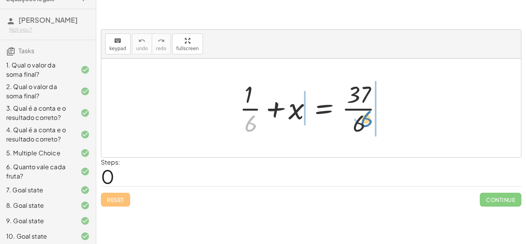
drag, startPoint x: 250, startPoint y: 125, endPoint x: 361, endPoint y: 121, distance: 110.9
click at [361, 121] on div at bounding box center [314, 107] width 157 height 59
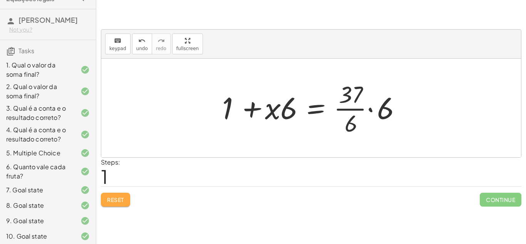
click at [102, 199] on button "Reset" at bounding box center [115, 199] width 29 height 14
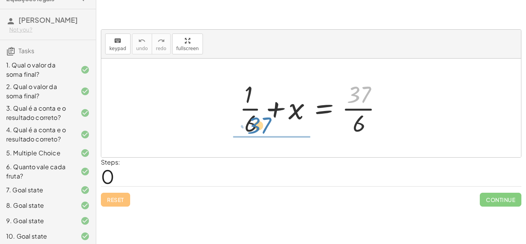
drag, startPoint x: 361, startPoint y: 89, endPoint x: 261, endPoint y: 117, distance: 103.7
click at [261, 117] on div at bounding box center [314, 107] width 157 height 59
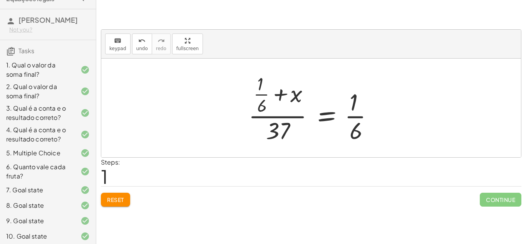
click at [106, 201] on button "Reset" at bounding box center [115, 199] width 29 height 14
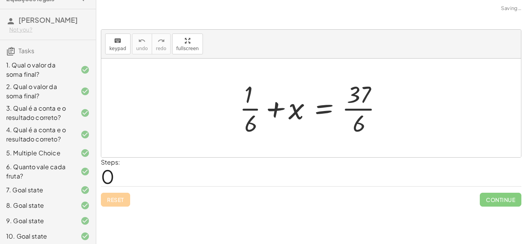
click at [106, 201] on div "Reset Continue" at bounding box center [311, 196] width 420 height 20
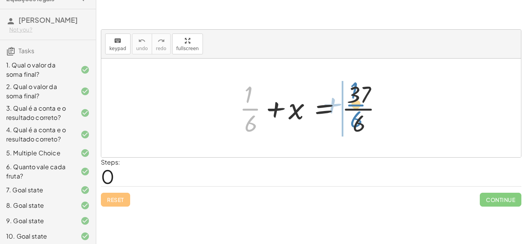
drag, startPoint x: 252, startPoint y: 106, endPoint x: 358, endPoint y: 102, distance: 105.6
click at [358, 102] on div at bounding box center [314, 107] width 157 height 59
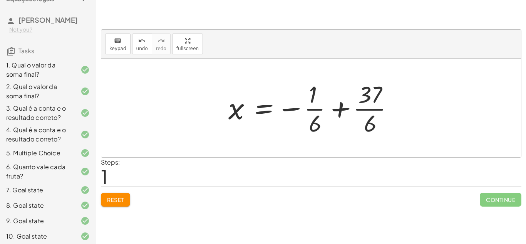
click at [316, 109] on div at bounding box center [313, 107] width 179 height 59
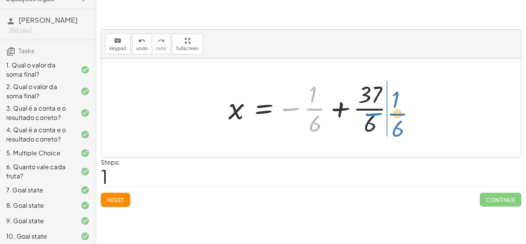
drag, startPoint x: 314, startPoint y: 109, endPoint x: 397, endPoint y: 114, distance: 82.9
click at [397, 114] on div at bounding box center [313, 107] width 179 height 59
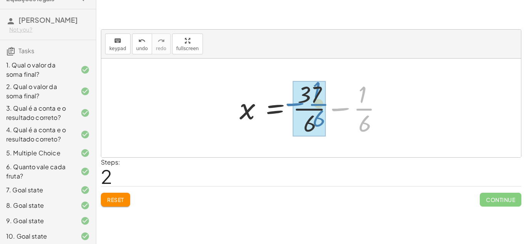
drag, startPoint x: 363, startPoint y: 110, endPoint x: 311, endPoint y: 107, distance: 52.1
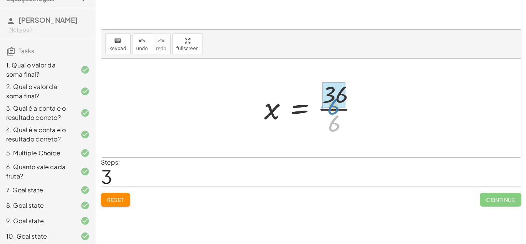
drag, startPoint x: 338, startPoint y: 118, endPoint x: 336, endPoint y: 97, distance: 20.8
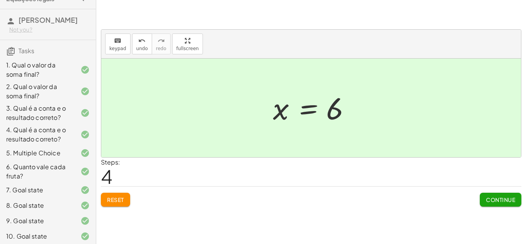
click at [505, 200] on span "Continue" at bounding box center [500, 199] width 29 height 7
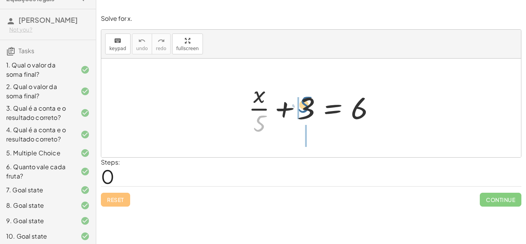
drag, startPoint x: 256, startPoint y: 124, endPoint x: 303, endPoint y: 105, distance: 50.0
click at [303, 105] on div at bounding box center [313, 107] width 139 height 59
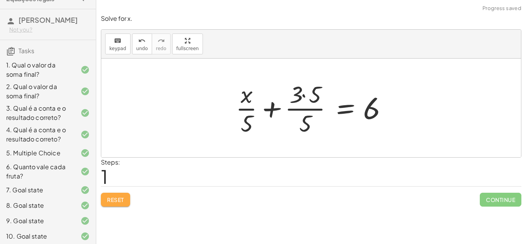
click at [120, 199] on span "Reset" at bounding box center [115, 199] width 17 height 7
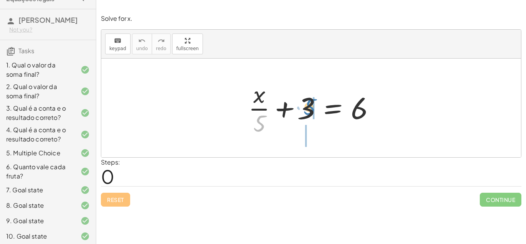
drag, startPoint x: 249, startPoint y: 119, endPoint x: 301, endPoint y: 99, distance: 55.4
click at [301, 99] on div at bounding box center [313, 107] width 139 height 59
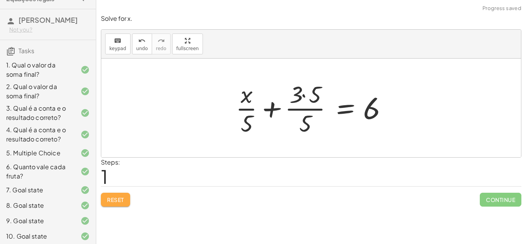
click at [122, 194] on button "Reset" at bounding box center [115, 199] width 29 height 14
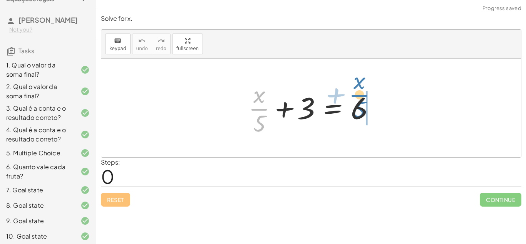
drag, startPoint x: 263, startPoint y: 111, endPoint x: 367, endPoint y: 105, distance: 104.2
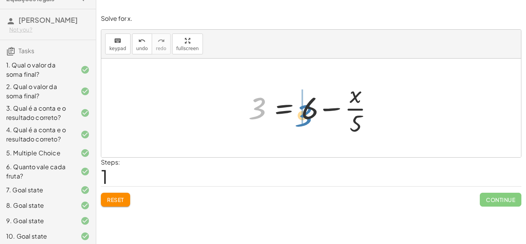
drag, startPoint x: 254, startPoint y: 115, endPoint x: 300, endPoint y: 122, distance: 46.8
click at [300, 122] on div at bounding box center [313, 107] width 139 height 59
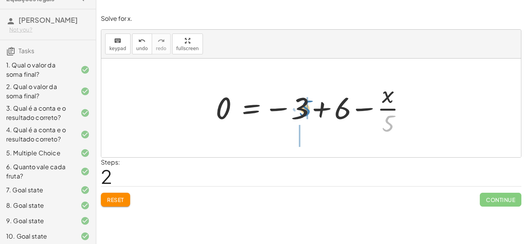
drag, startPoint x: 384, startPoint y: 122, endPoint x: 301, endPoint y: 107, distance: 84.4
click at [301, 107] on div at bounding box center [314, 107] width 204 height 59
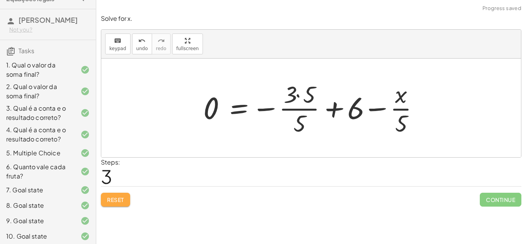
click at [111, 198] on span "Reset" at bounding box center [115, 199] width 17 height 7
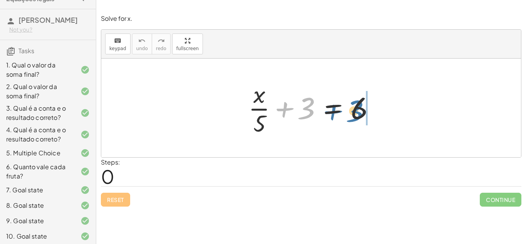
drag, startPoint x: 305, startPoint y: 109, endPoint x: 362, endPoint y: 115, distance: 58.1
click at [362, 115] on div at bounding box center [313, 107] width 139 height 59
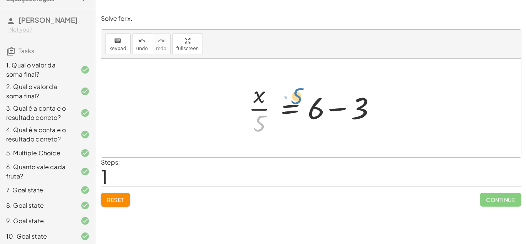
drag, startPoint x: 257, startPoint y: 121, endPoint x: 283, endPoint y: 97, distance: 34.6
click at [283, 97] on div at bounding box center [313, 107] width 139 height 59
drag, startPoint x: 254, startPoint y: 109, endPoint x: 311, endPoint y: 106, distance: 56.3
click at [311, 106] on div at bounding box center [313, 107] width 139 height 59
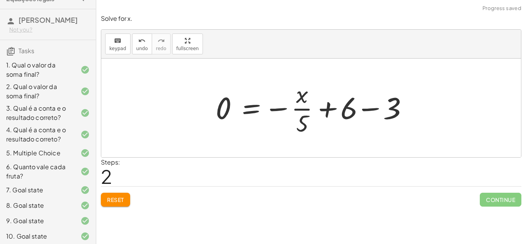
click at [118, 203] on span "Reset" at bounding box center [115, 199] width 17 height 7
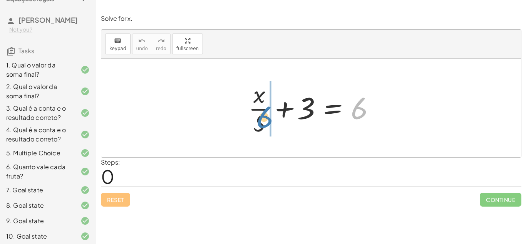
drag, startPoint x: 362, startPoint y: 108, endPoint x: 267, endPoint y: 117, distance: 95.1
click at [267, 117] on div at bounding box center [313, 107] width 139 height 59
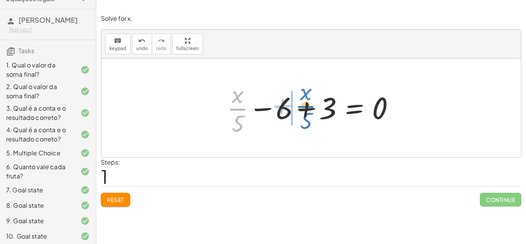
drag, startPoint x: 234, startPoint y: 111, endPoint x: 303, endPoint y: 109, distance: 68.2
click at [303, 109] on div at bounding box center [314, 107] width 182 height 59
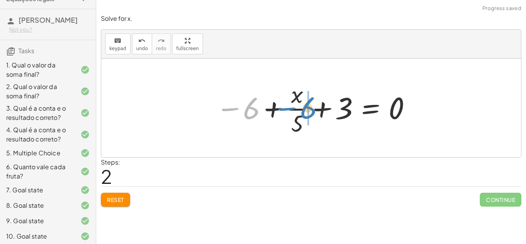
drag, startPoint x: 252, startPoint y: 107, endPoint x: 307, endPoint y: 106, distance: 55.1
click at [307, 106] on div at bounding box center [314, 107] width 204 height 59
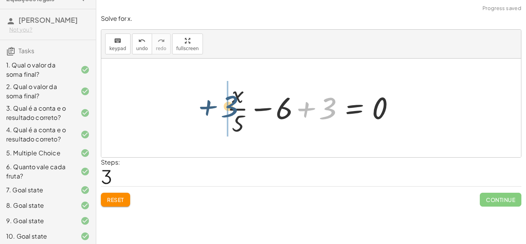
drag, startPoint x: 323, startPoint y: 107, endPoint x: 224, endPoint y: 105, distance: 99.0
click at [224, 105] on div at bounding box center [314, 107] width 182 height 59
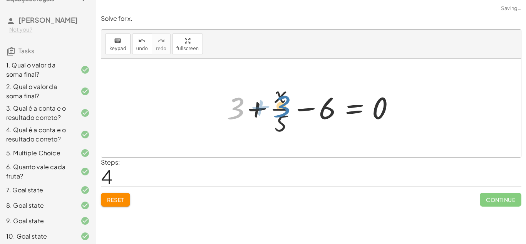
drag, startPoint x: 239, startPoint y: 105, endPoint x: 285, endPoint y: 104, distance: 45.9
click at [285, 104] on div at bounding box center [314, 107] width 182 height 59
drag, startPoint x: 237, startPoint y: 106, endPoint x: 325, endPoint y: 108, distance: 88.6
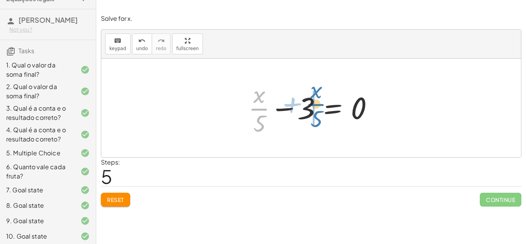
drag, startPoint x: 256, startPoint y: 108, endPoint x: 313, endPoint y: 103, distance: 57.6
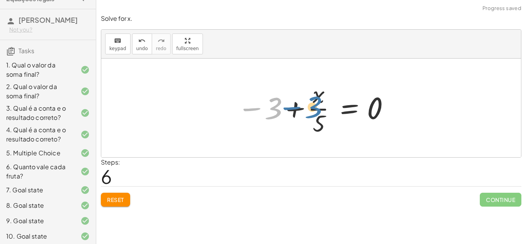
drag, startPoint x: 275, startPoint y: 107, endPoint x: 315, endPoint y: 106, distance: 40.4
click at [315, 106] on div at bounding box center [313, 107] width 161 height 59
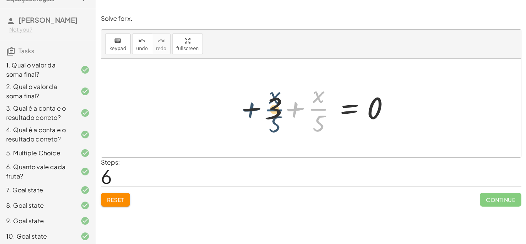
drag, startPoint x: 315, startPoint y: 106, endPoint x: 271, endPoint y: 107, distance: 44.3
click at [271, 107] on div at bounding box center [313, 107] width 161 height 59
drag, startPoint x: 287, startPoint y: 112, endPoint x: 244, endPoint y: 110, distance: 43.2
click at [244, 110] on div at bounding box center [313, 107] width 161 height 59
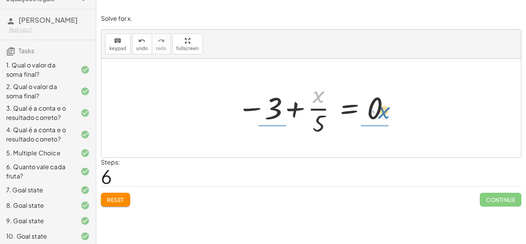
drag, startPoint x: 317, startPoint y: 94, endPoint x: 377, endPoint y: 107, distance: 61.5
click at [377, 107] on div at bounding box center [313, 107] width 161 height 59
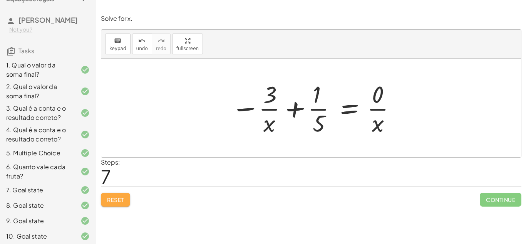
click at [117, 198] on span "Reset" at bounding box center [115, 199] width 17 height 7
